Goal: Complete application form: Complete application form

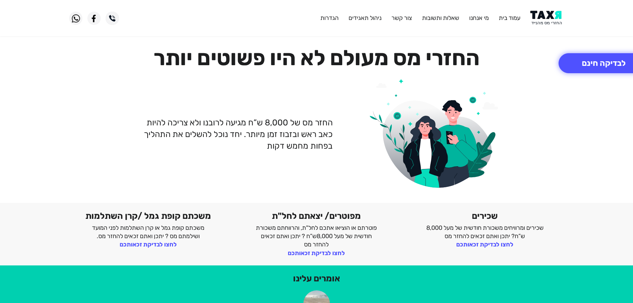
click at [544, 19] on img at bounding box center [547, 18] width 34 height 15
click at [545, 19] on img at bounding box center [547, 18] width 34 height 15
click at [573, 63] on button "לבדיקה חינם" at bounding box center [603, 63] width 90 height 20
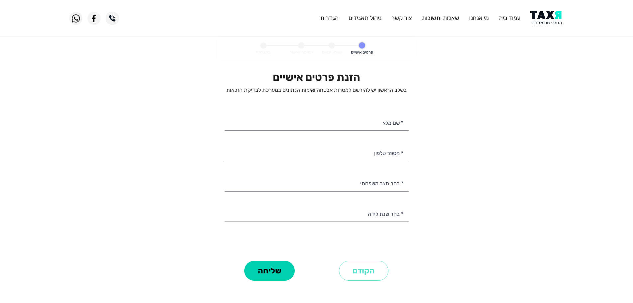
select select
click at [391, 151] on input "* מספר טלפון" at bounding box center [317, 152] width 184 height 17
click at [541, 20] on img at bounding box center [547, 18] width 34 height 15
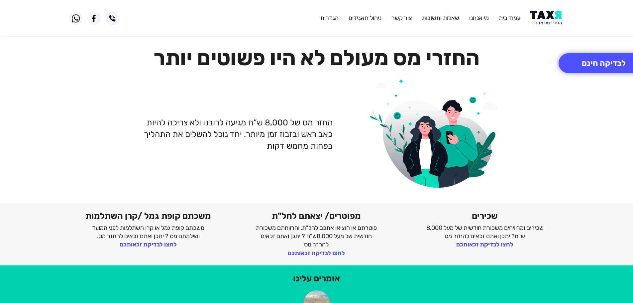
click at [540, 17] on img at bounding box center [547, 18] width 34 height 15
click at [603, 67] on button "לבדיקה חינם" at bounding box center [603, 63] width 90 height 20
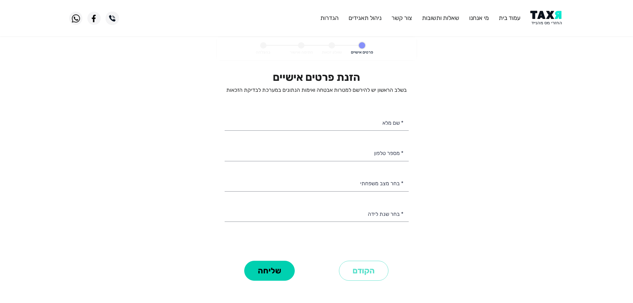
select select
click at [372, 155] on input "* מספר טלפון" at bounding box center [317, 152] width 184 height 17
click at [541, 15] on img at bounding box center [547, 18] width 34 height 15
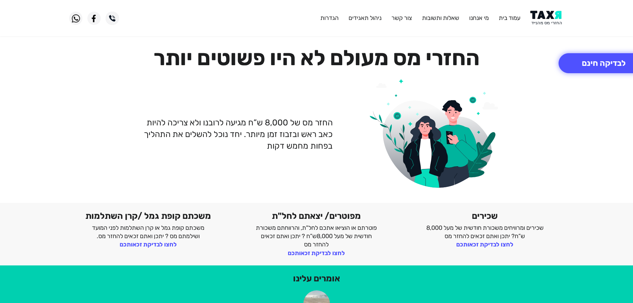
click at [543, 14] on img at bounding box center [547, 18] width 34 height 15
click at [553, 15] on img at bounding box center [547, 18] width 34 height 15
click at [593, 64] on button "לבדיקה חינם" at bounding box center [603, 63] width 90 height 20
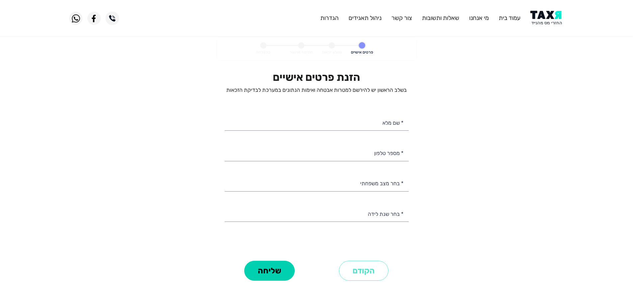
select select
click at [342, 154] on input "* מספר טלפון" at bounding box center [317, 152] width 184 height 17
click at [549, 18] on img at bounding box center [547, 18] width 34 height 15
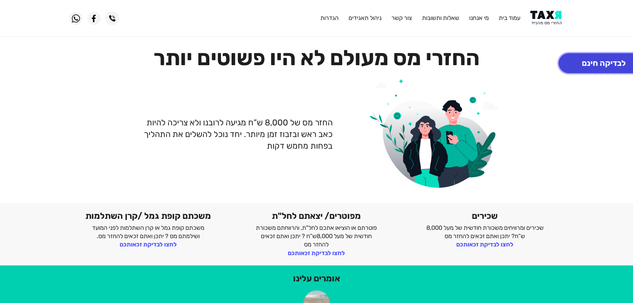
click at [589, 55] on button "לבדיקה חינם" at bounding box center [603, 63] width 90 height 20
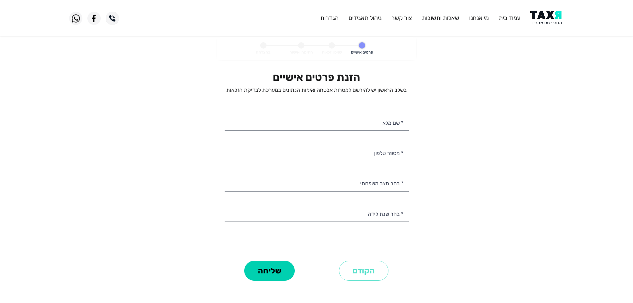
select select
click at [541, 19] on img at bounding box center [547, 18] width 34 height 15
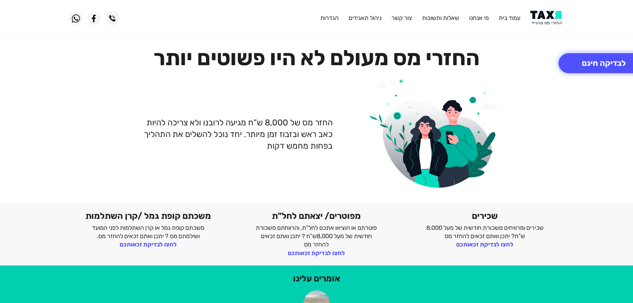
click at [544, 14] on img at bounding box center [547, 18] width 34 height 15
click at [544, 8] on header "עמוד בית מי אנחנו שאלות ותשובות [PERSON_NAME] קשר ניהול תאגידים הגדרות" at bounding box center [316, 18] width 633 height 36
click at [616, 59] on button "לבדיקה חינם" at bounding box center [603, 63] width 90 height 20
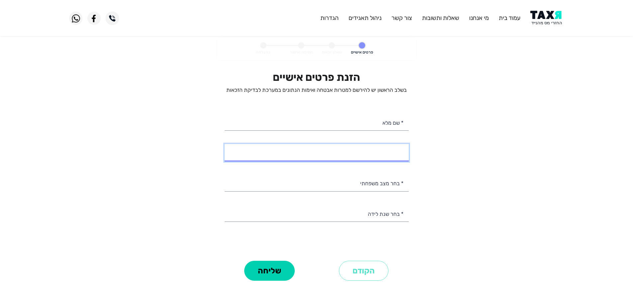
click at [362, 150] on input "* מספר טלפון" at bounding box center [317, 152] width 184 height 17
select select
type input "052-6093141"
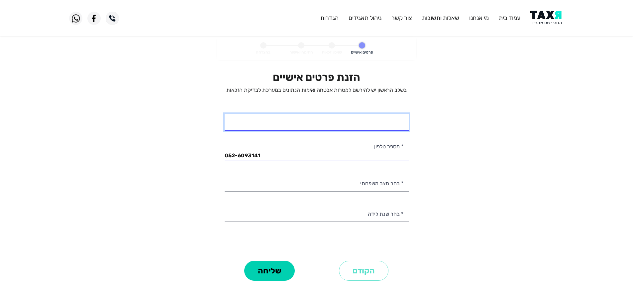
click at [348, 124] on input "* שם מלא" at bounding box center [317, 122] width 184 height 17
click at [388, 124] on input "[PERSON_NAME] אישמח [PERSON_NAME]" at bounding box center [317, 122] width 184 height 17
type input "דרור אשמח משה"
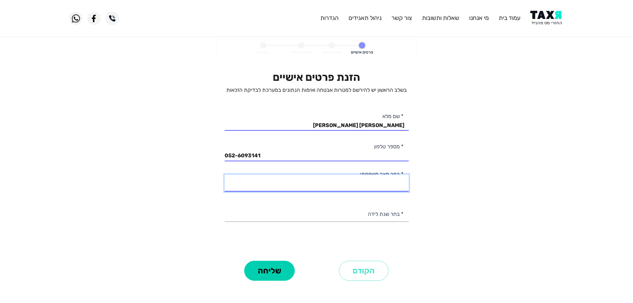
click at [377, 184] on select "רווק/ה נשוי/אה גרוש/ה אלמן/נה" at bounding box center [317, 182] width 184 height 17
select select "3: Divorced"
click at [225, 174] on select "רווק/ה נשוי/אה גרוש/ה אלמן/נה" at bounding box center [317, 182] width 184 height 17
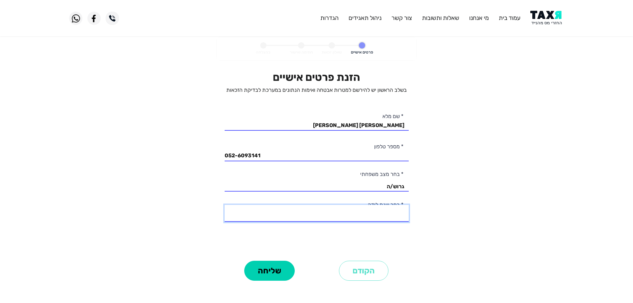
click at [394, 215] on select "2003 2002 2001 2000 1999 1998 1997 1996 1995 1994 1993 1992 1991 1990 1989 1988…" at bounding box center [317, 213] width 184 height 17
select select "31: 1973"
click at [225, 205] on select "2003 2002 2001 2000 1999 1998 1997 1996 1995 1994 1993 1992 1991 1990 1989 1988…" at bounding box center [317, 213] width 184 height 17
click at [273, 267] on button "שליחה" at bounding box center [269, 270] width 50 height 20
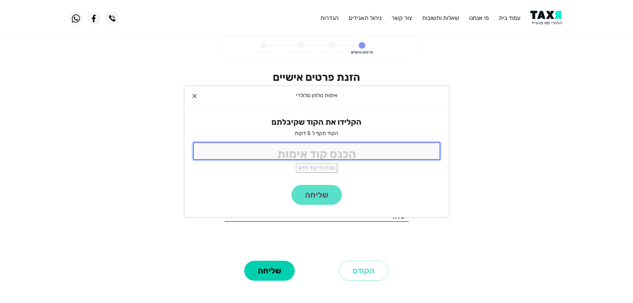
click at [330, 155] on input "tel" at bounding box center [316, 151] width 247 height 18
type input "9988"
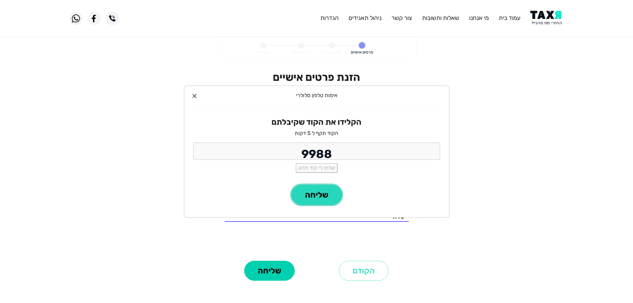
drag, startPoint x: 325, startPoint y: 187, endPoint x: 330, endPoint y: 183, distance: 6.9
click at [325, 187] on button "שליחה" at bounding box center [316, 195] width 50 height 20
